Goal: Information Seeking & Learning: Learn about a topic

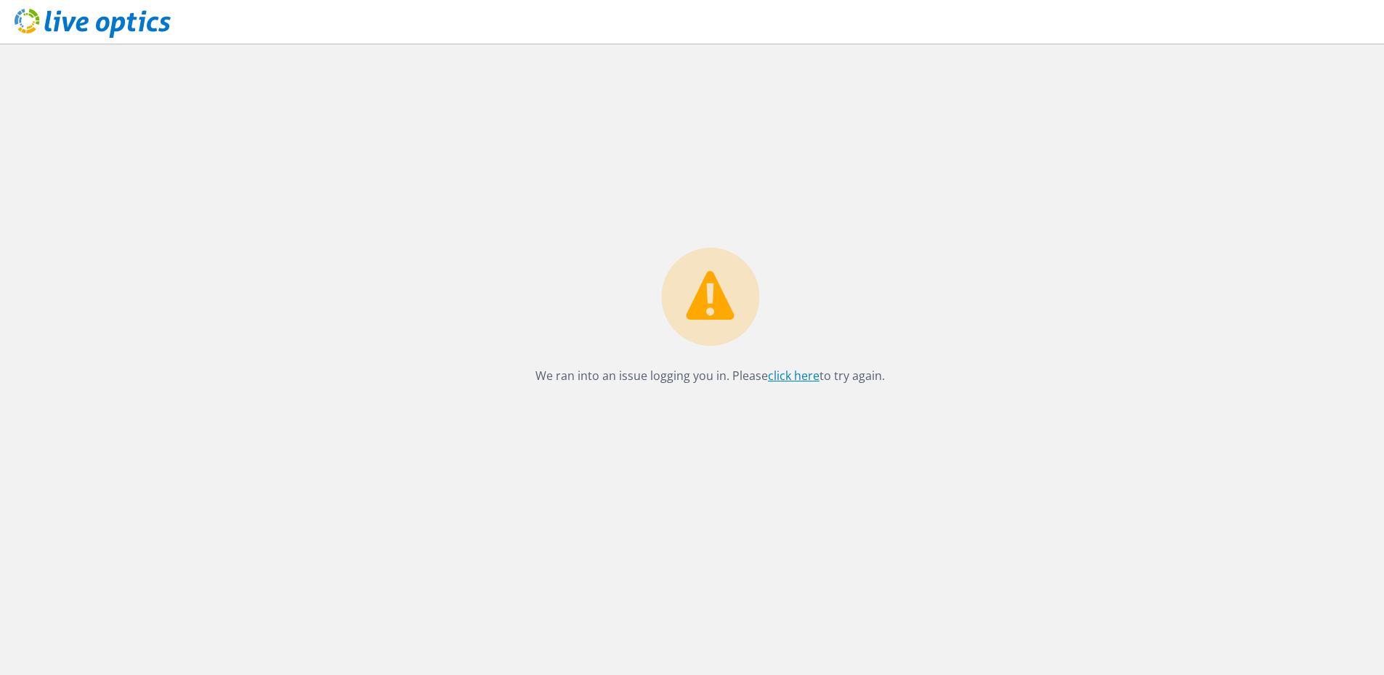
click at [791, 377] on link "click here" at bounding box center [794, 376] width 52 height 16
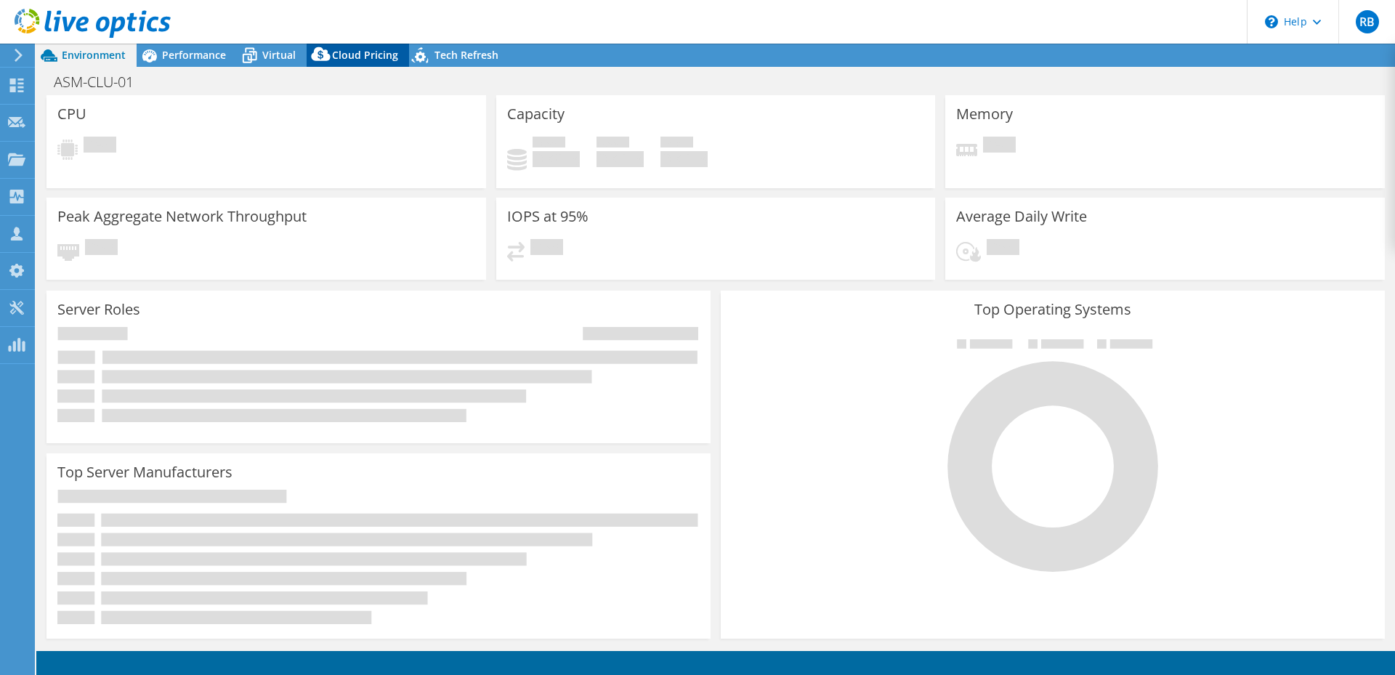
select select "USD"
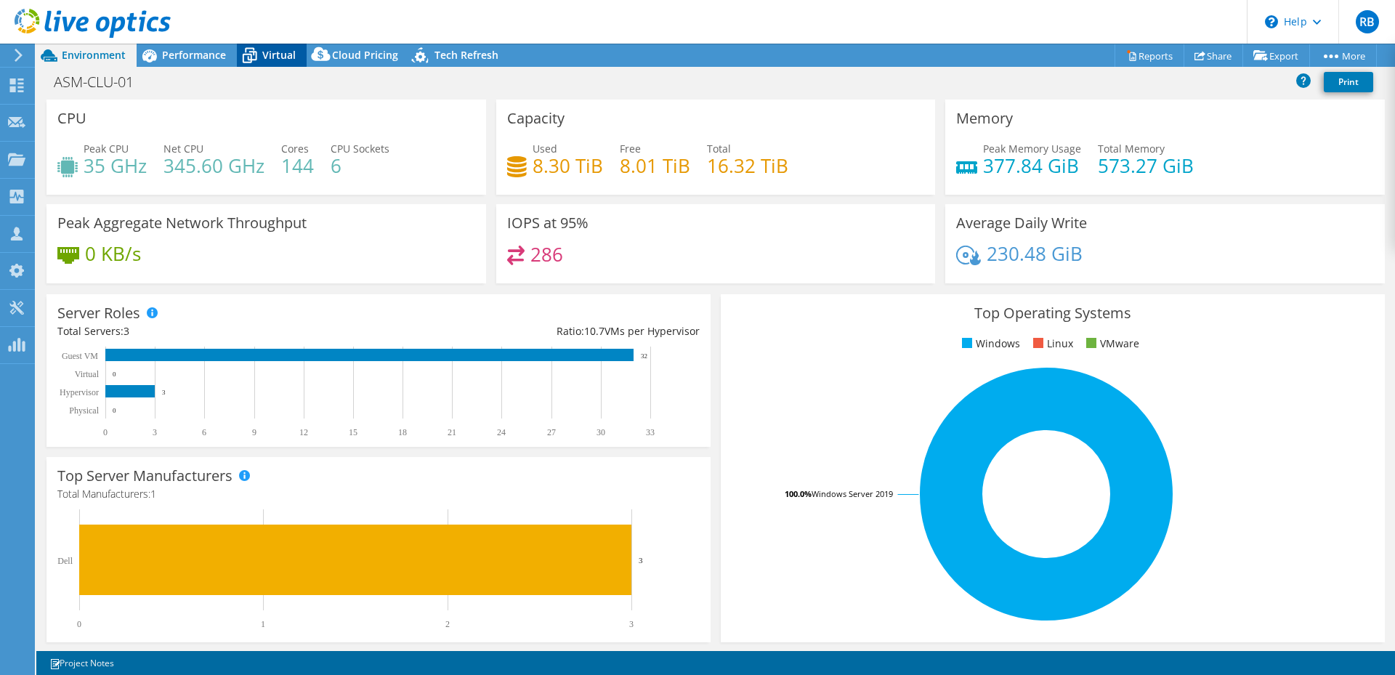
click at [283, 52] on span "Virtual" at bounding box center [278, 55] width 33 height 14
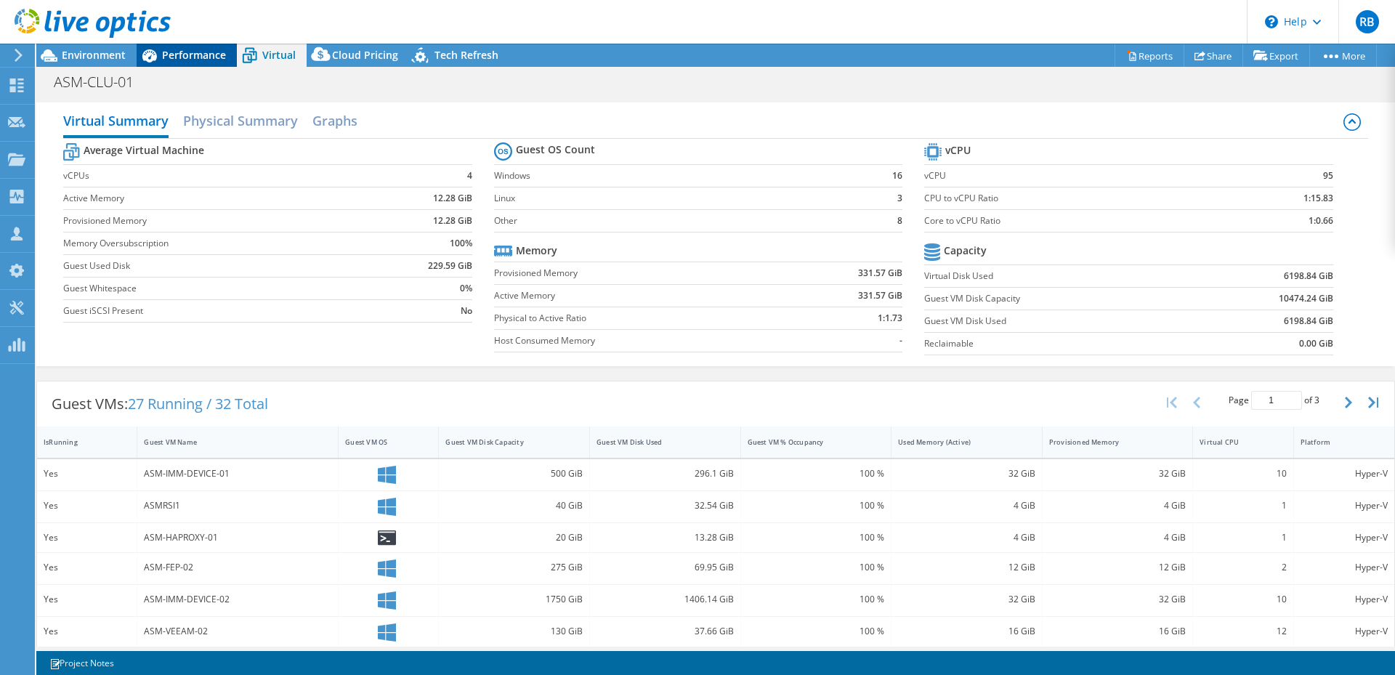
click at [206, 59] on span "Performance" at bounding box center [194, 55] width 64 height 14
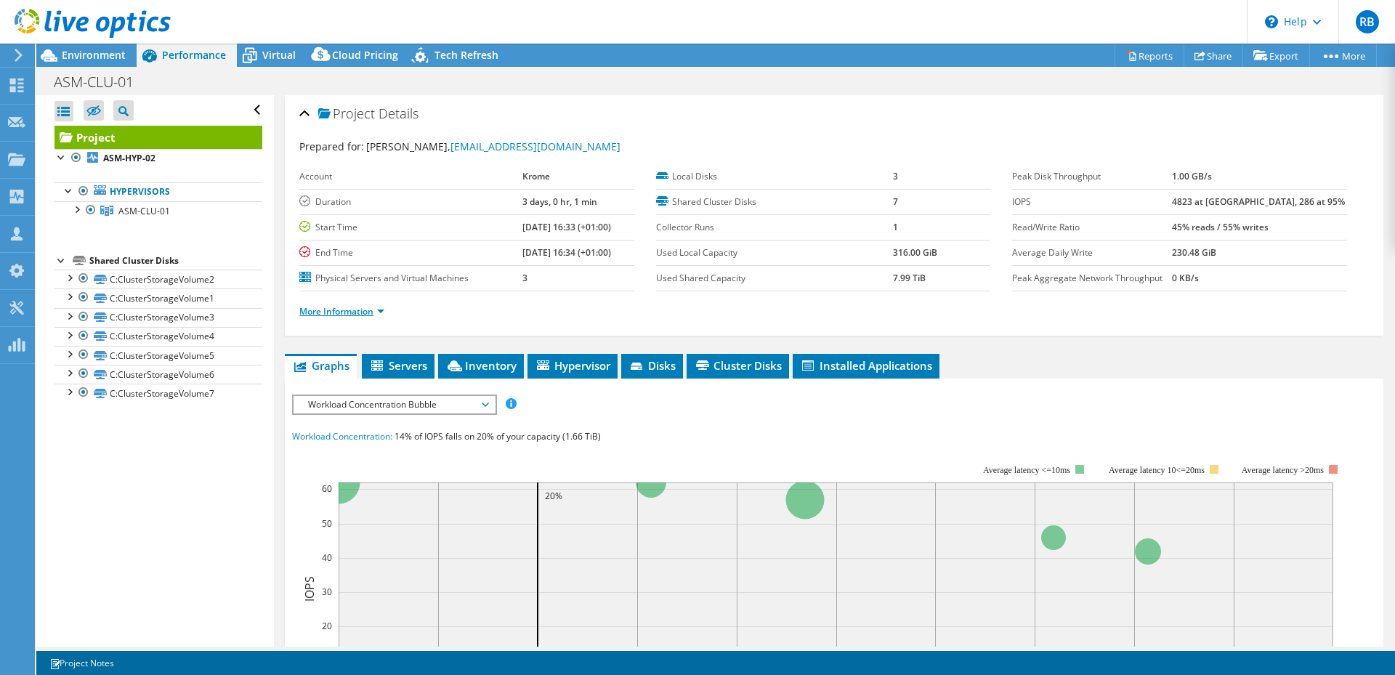
click at [334, 309] on link "More Information" at bounding box center [341, 311] width 85 height 12
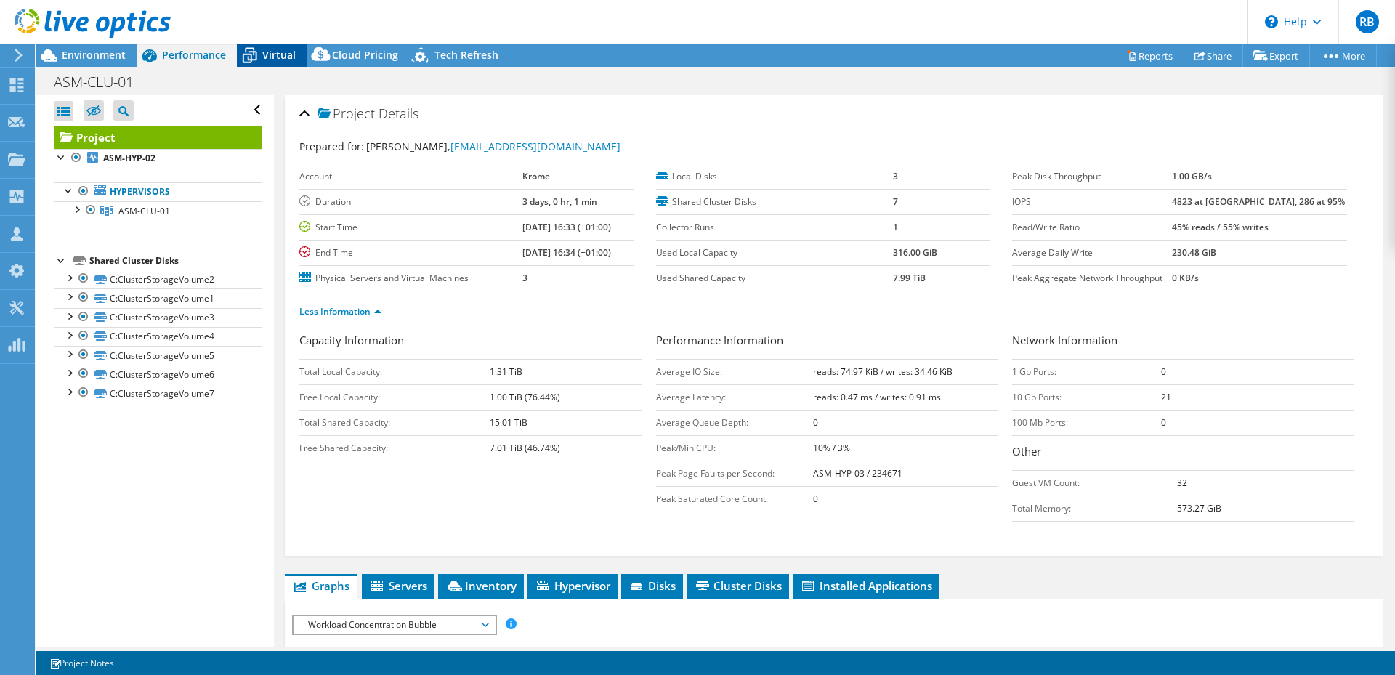
click at [292, 50] on span "Virtual" at bounding box center [278, 55] width 33 height 14
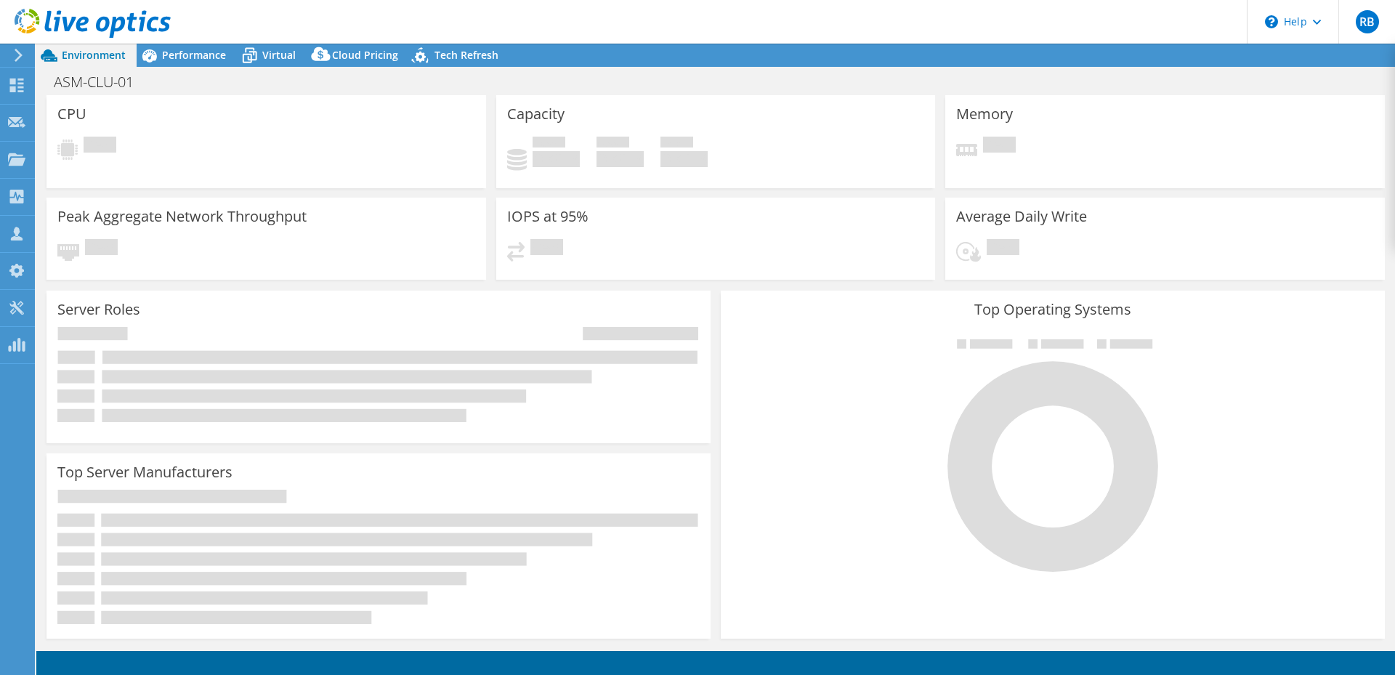
select select "SelectRegion"
select select "USD"
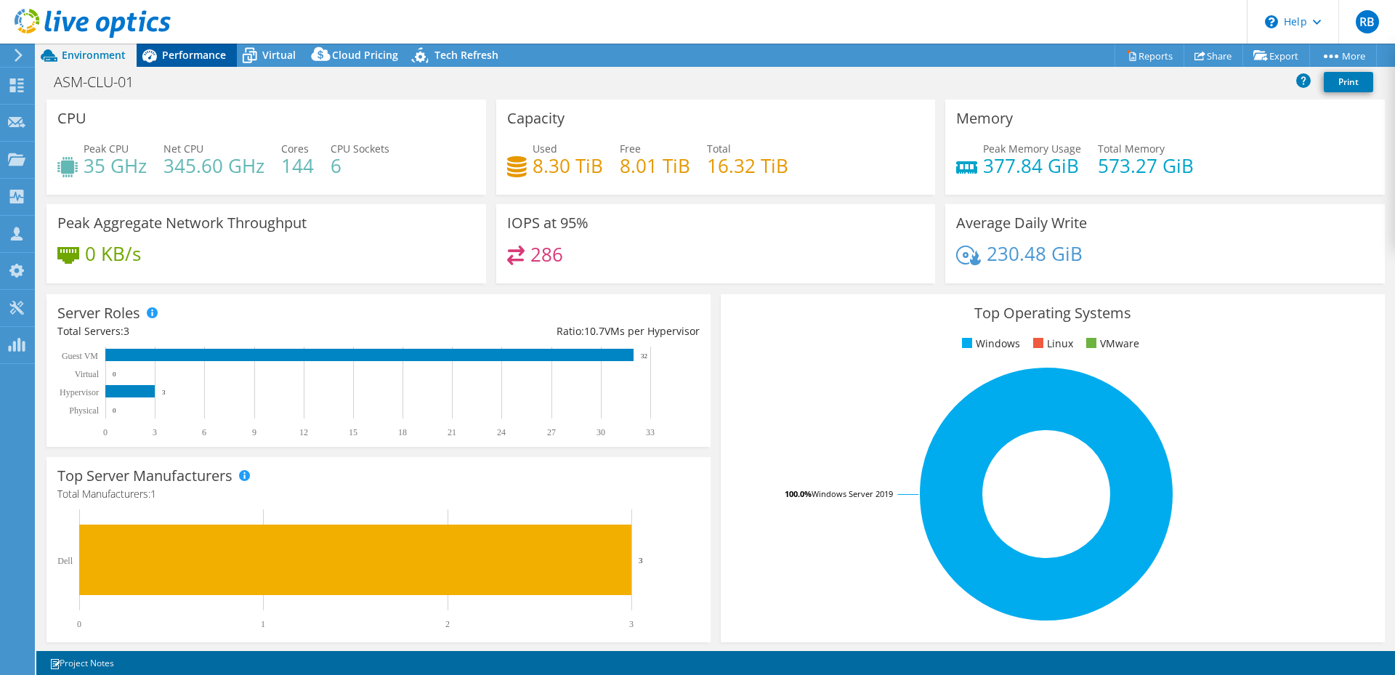
click at [222, 49] on span "Performance" at bounding box center [194, 55] width 64 height 14
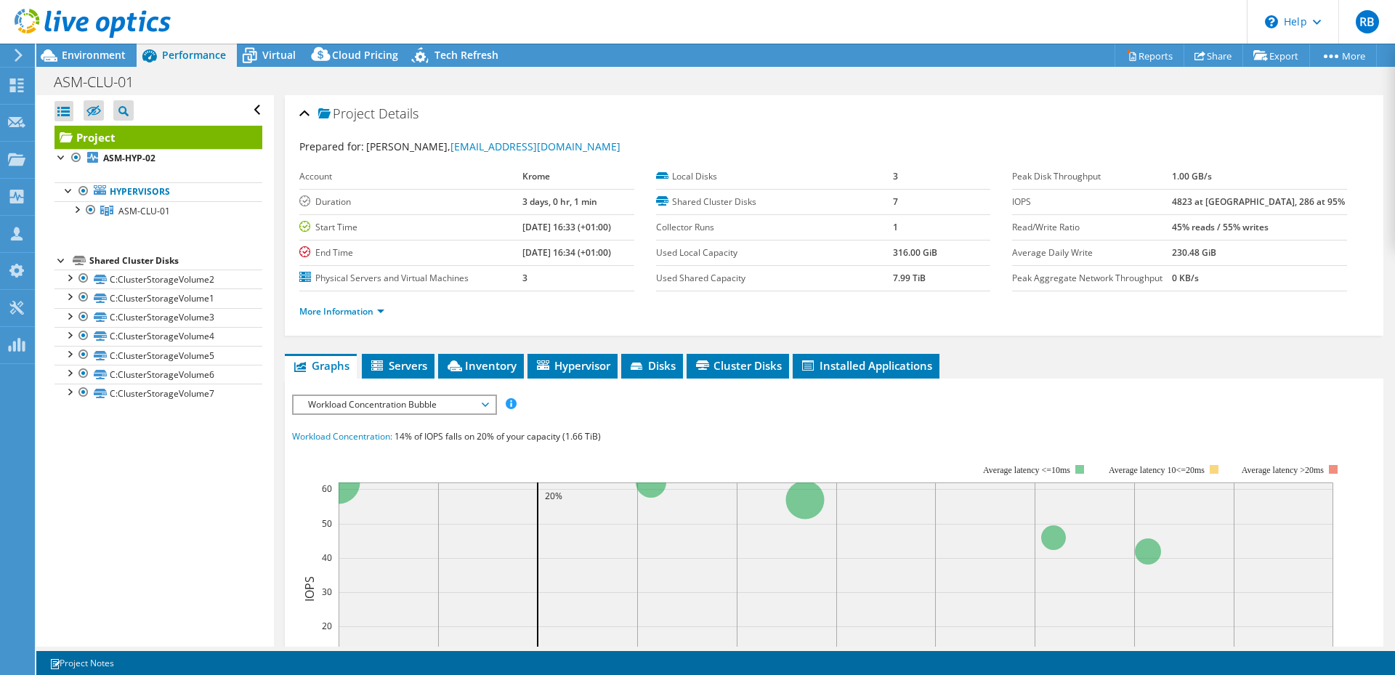
scroll to position [73, 0]
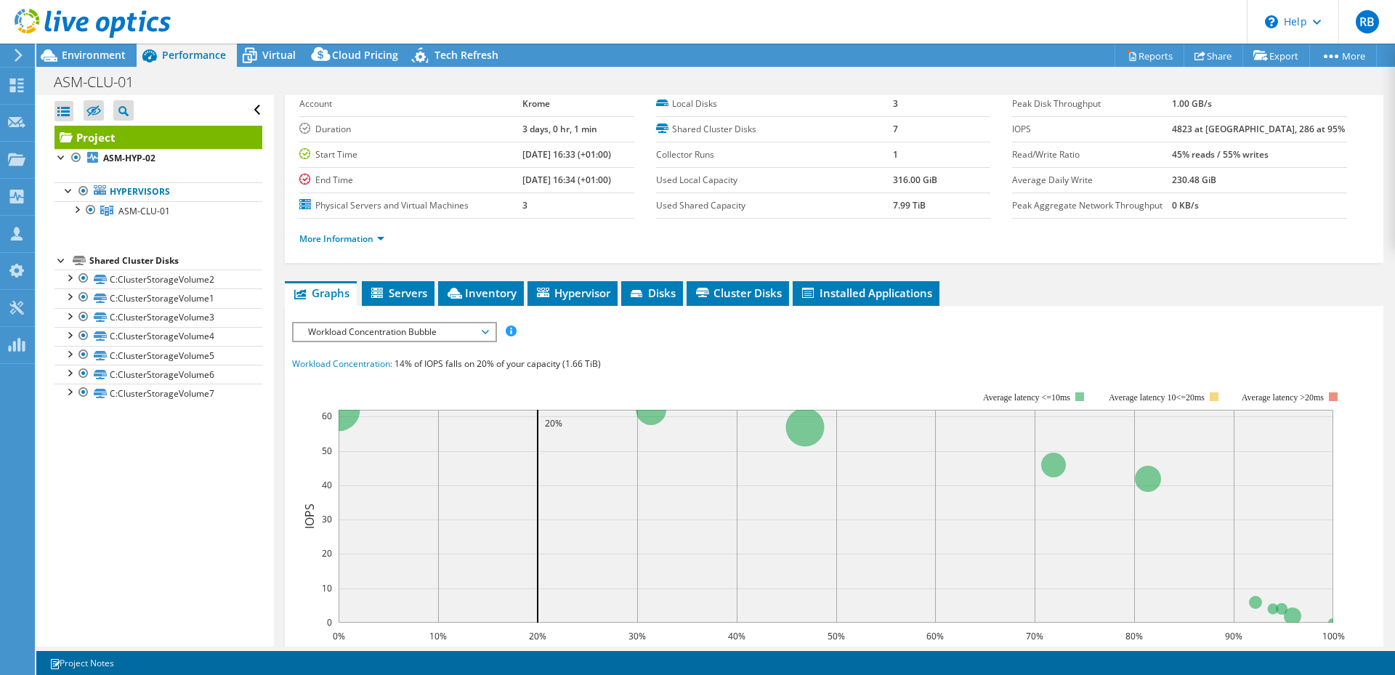
click at [404, 331] on span "Workload Concentration Bubble" at bounding box center [394, 331] width 187 height 17
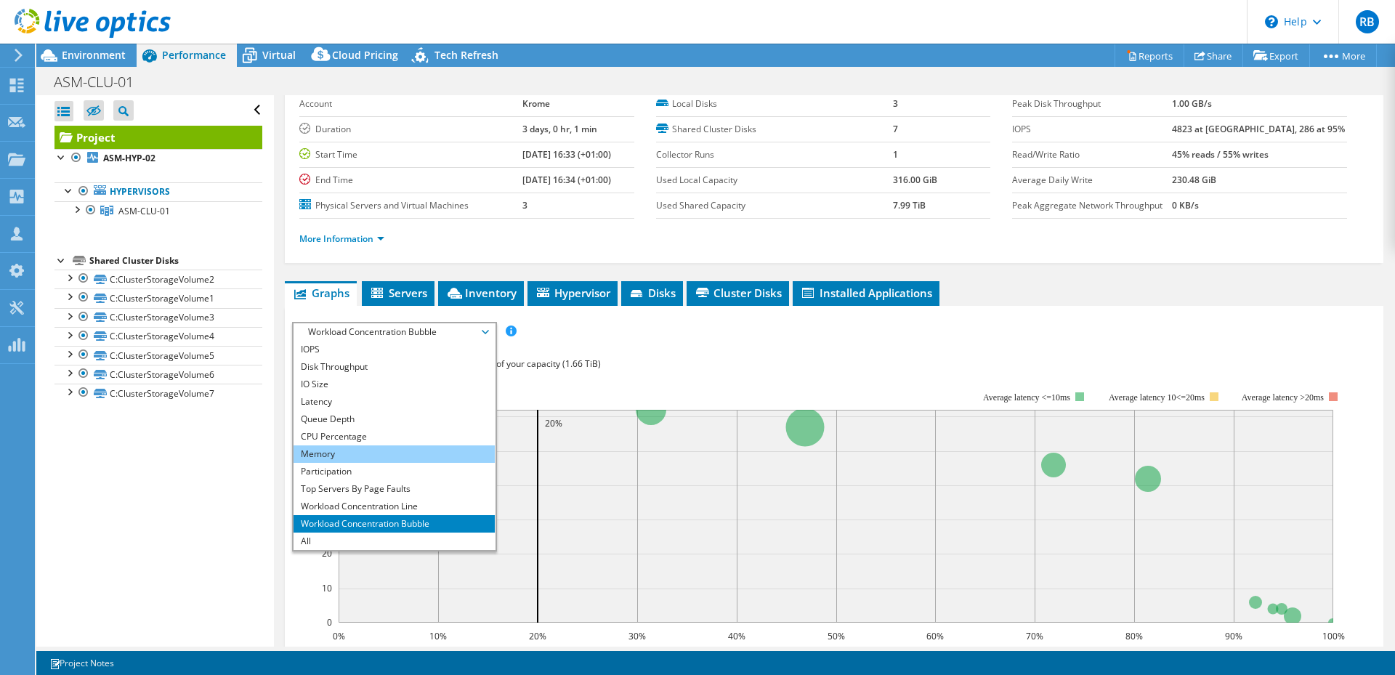
click at [379, 452] on li "Memory" at bounding box center [394, 454] width 201 height 17
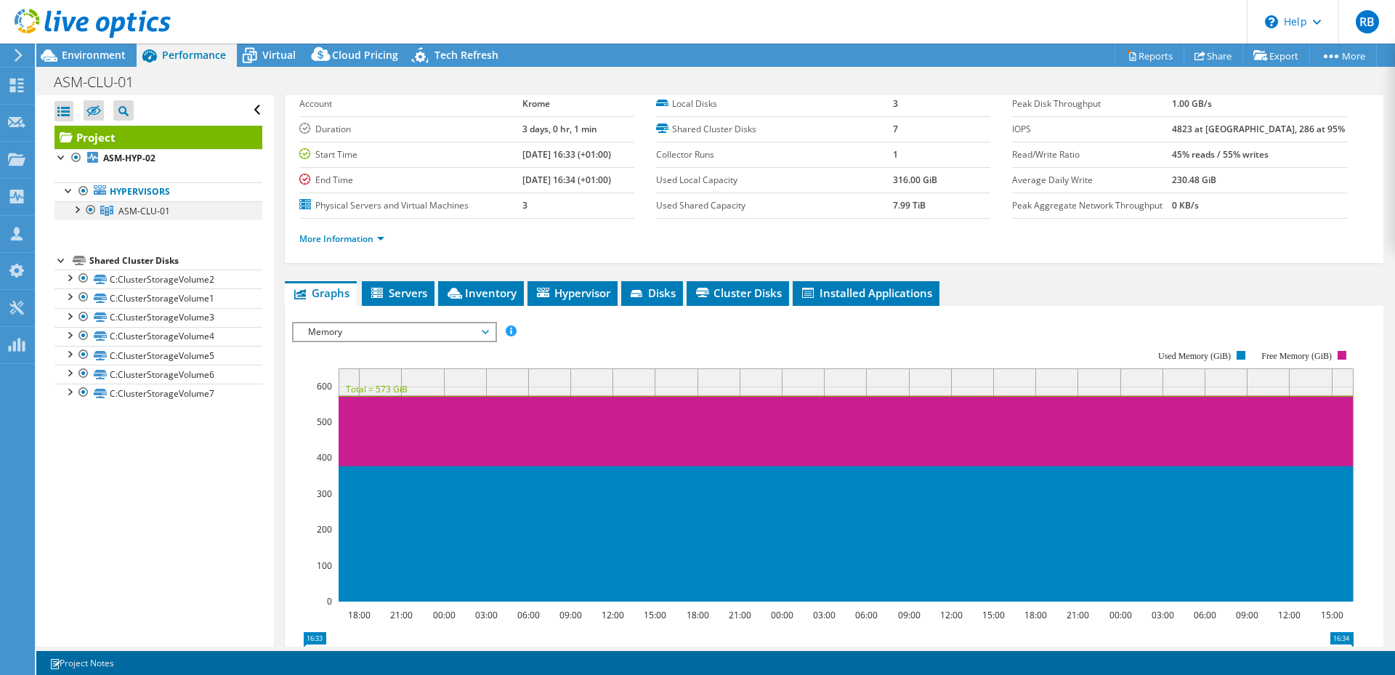
click at [75, 213] on div at bounding box center [76, 208] width 15 height 15
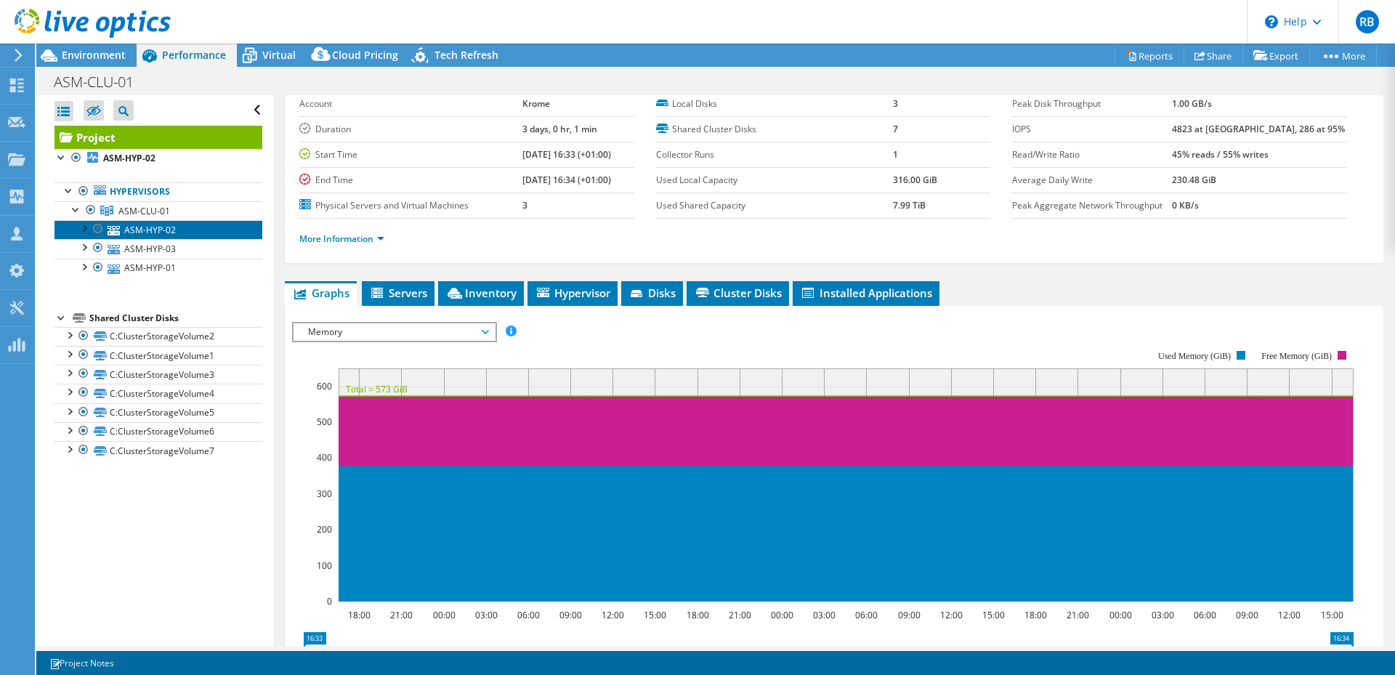
click at [166, 233] on link "ASM-HYP-02" at bounding box center [159, 229] width 208 height 19
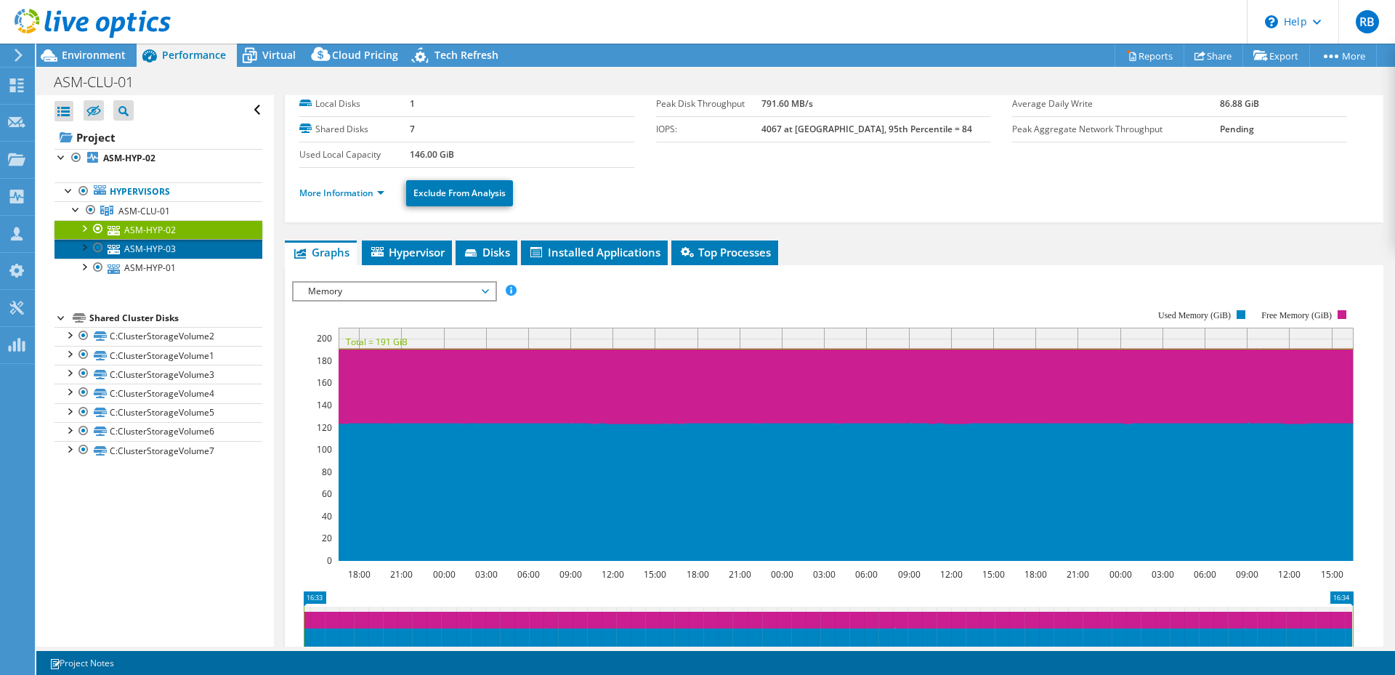
click at [161, 246] on link "ASM-HYP-03" at bounding box center [159, 248] width 208 height 19
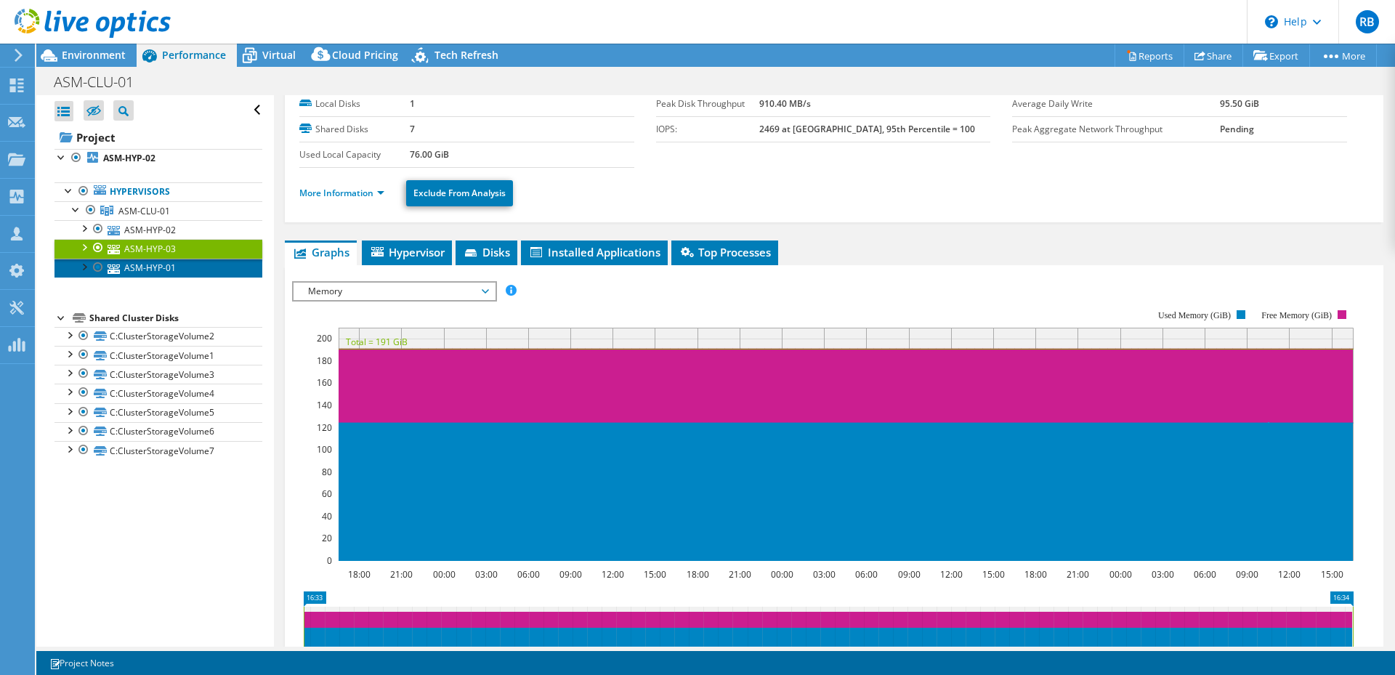
click at [165, 272] on link "ASM-HYP-01" at bounding box center [159, 268] width 208 height 19
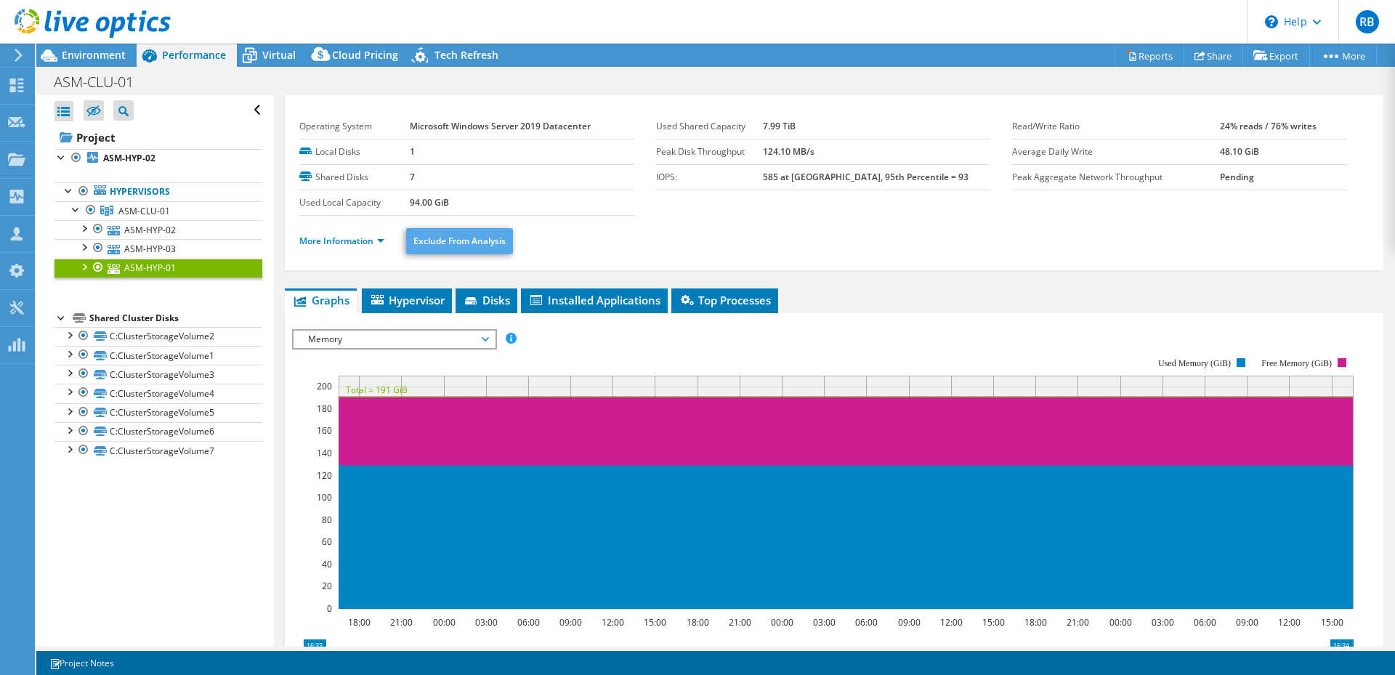
scroll to position [0, 0]
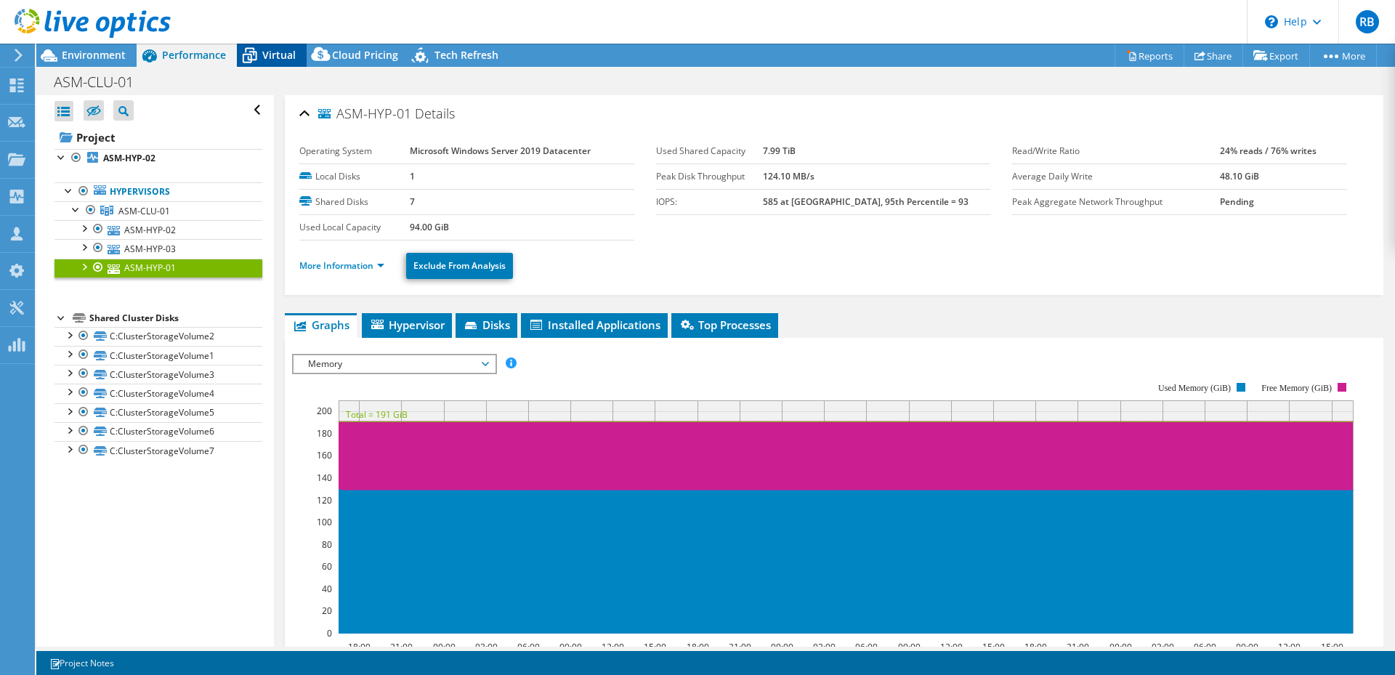
click at [290, 55] on span "Virtual" at bounding box center [278, 55] width 33 height 14
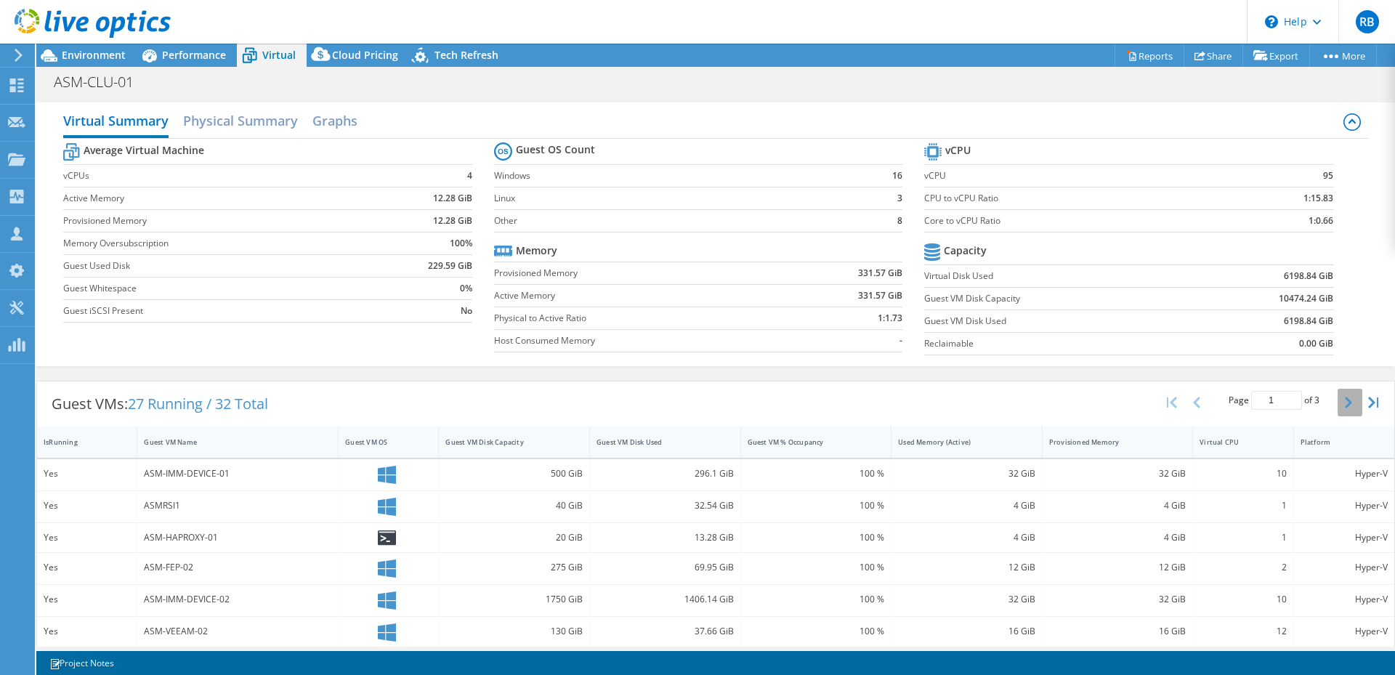
click at [1338, 408] on button "button" at bounding box center [1350, 403] width 25 height 28
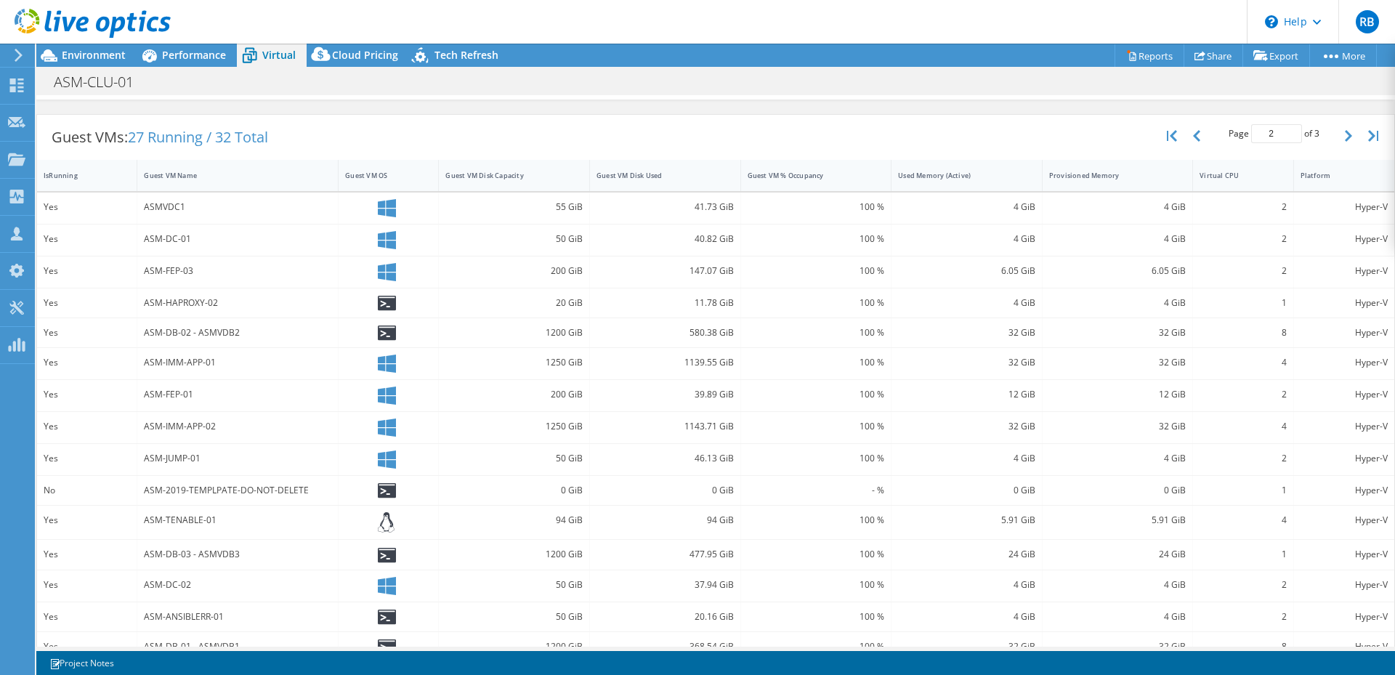
scroll to position [289, 0]
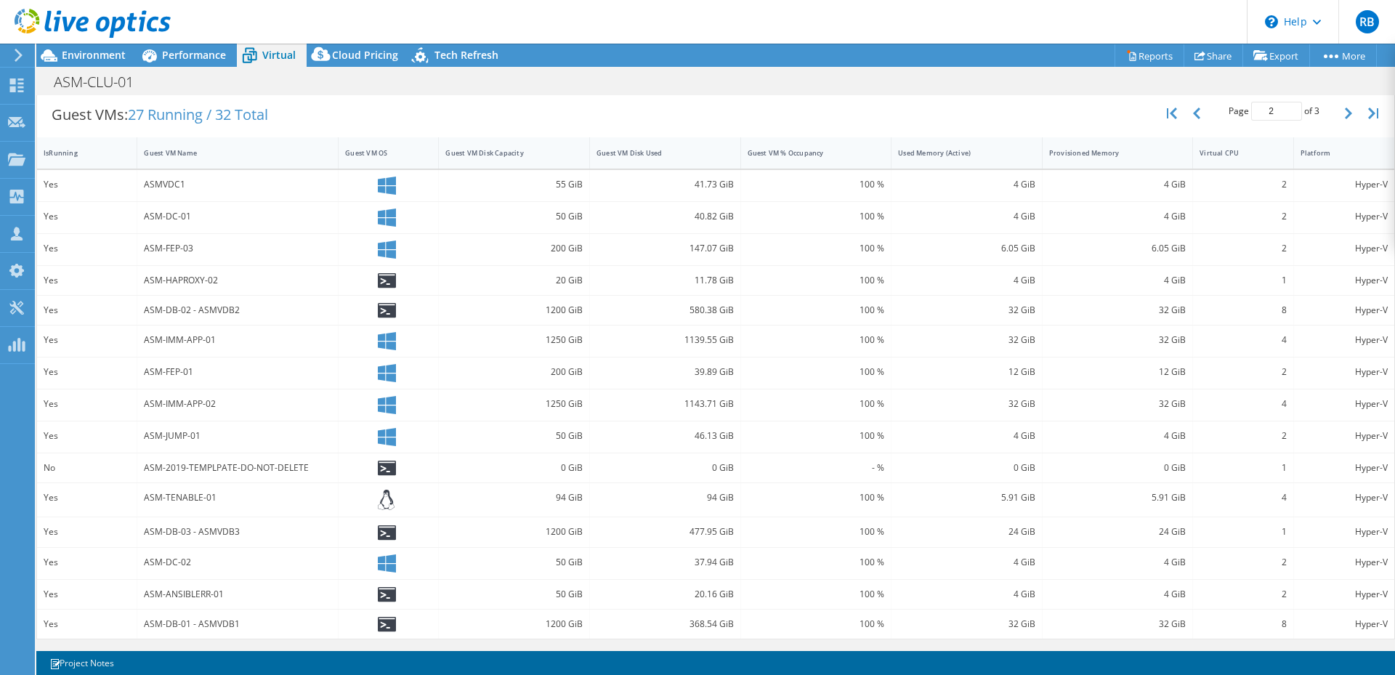
click at [1338, 116] on button "button" at bounding box center [1350, 114] width 25 height 28
type input "3"
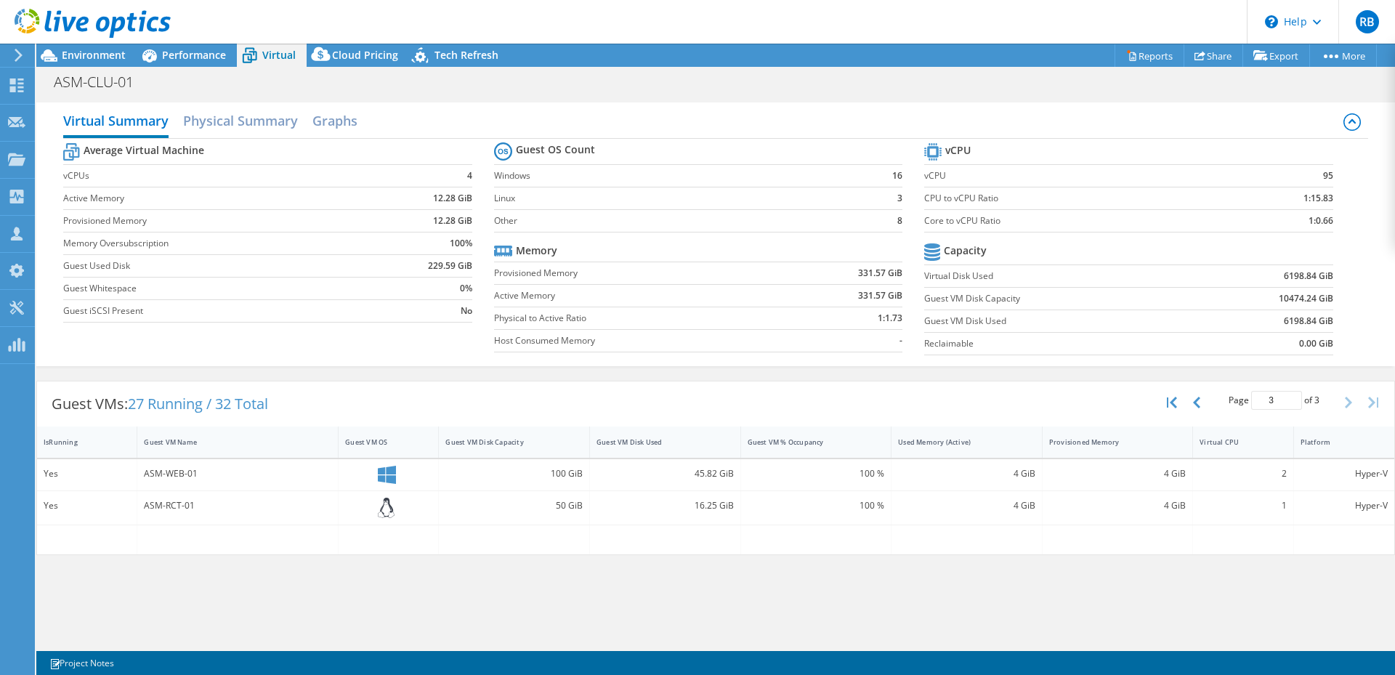
scroll to position [0, 0]
